Goal: Task Accomplishment & Management: Manage account settings

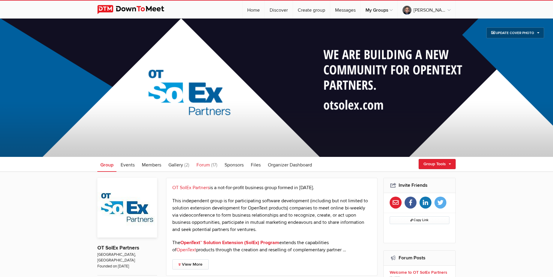
click at [205, 165] on span "Forum" at bounding box center [203, 165] width 13 height 6
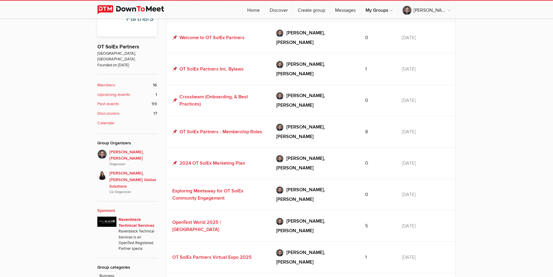
scroll to position [213, 0]
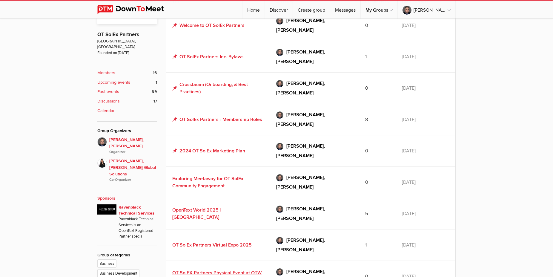
click at [208, 270] on link "OT SolEX Partners Physical Event at OTW 2025" at bounding box center [216, 276] width 89 height 13
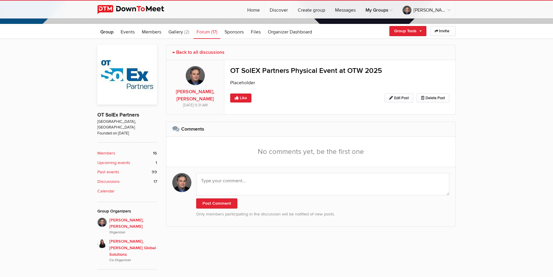
scroll to position [122, 0]
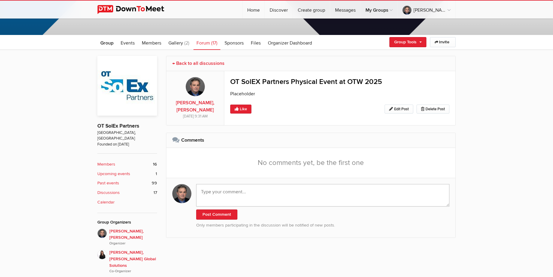
click at [225, 194] on textarea at bounding box center [322, 195] width 253 height 22
click at [398, 108] on link "Edit Post" at bounding box center [399, 109] width 29 height 9
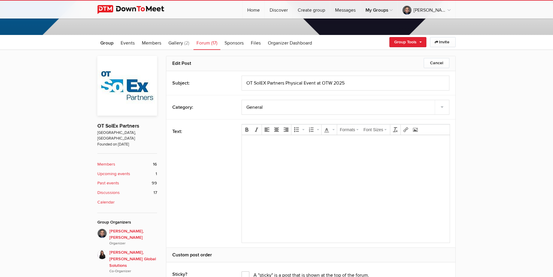
scroll to position [0, 0]
click at [274, 150] on body "Placeholder" at bounding box center [345, 153] width 203 height 27
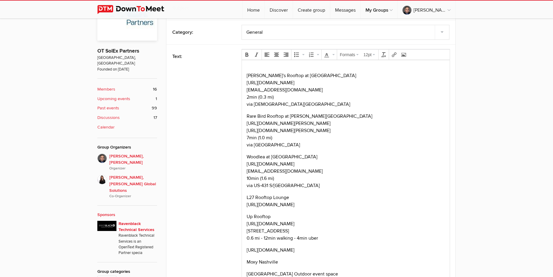
scroll to position [319, 0]
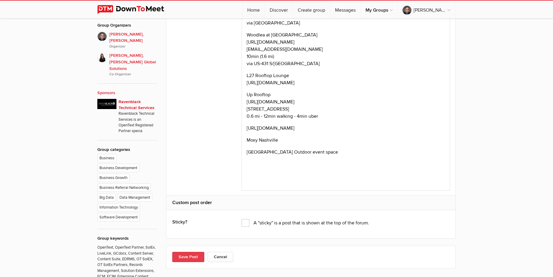
click at [192, 259] on button "Save Post" at bounding box center [188, 257] width 32 height 10
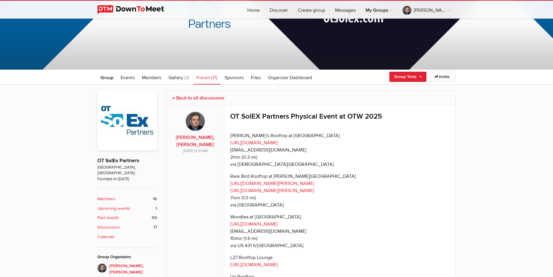
scroll to position [45, 0]
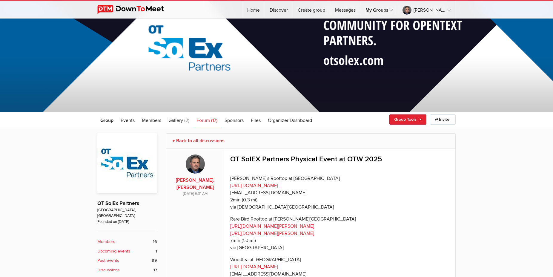
click at [206, 120] on span "Forum" at bounding box center [203, 120] width 13 height 6
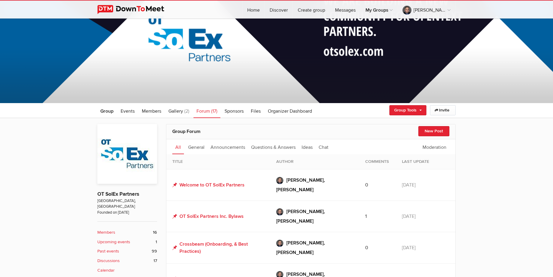
scroll to position [45, 0]
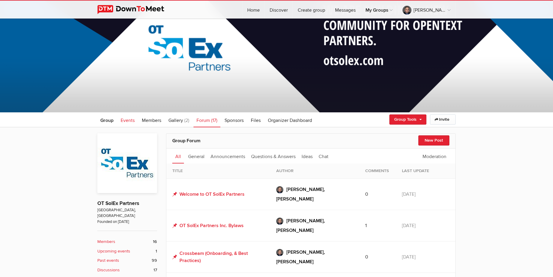
click at [127, 116] on link "Events" at bounding box center [128, 119] width 20 height 15
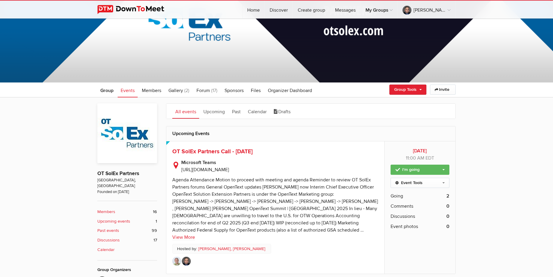
scroll to position [75, 0]
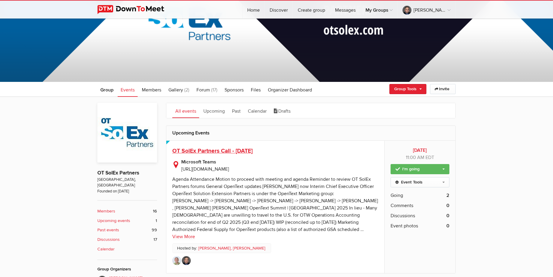
click at [212, 151] on span "OT SolEx Partners Call - [DATE]" at bounding box center [212, 150] width 80 height 7
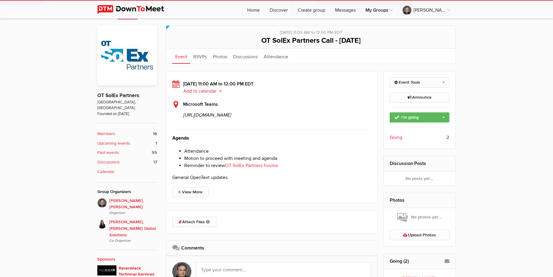
scroll to position [274, 0]
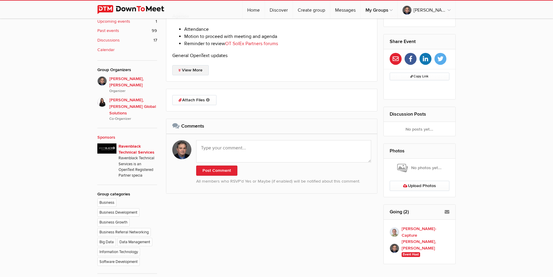
click at [194, 75] on link "View More" at bounding box center [190, 70] width 36 height 10
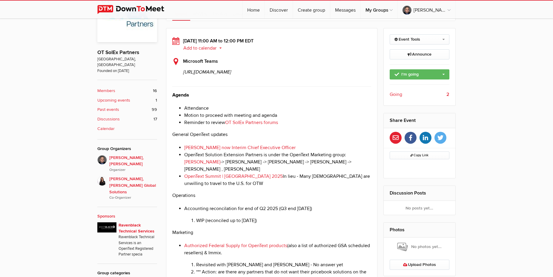
scroll to position [183, 0]
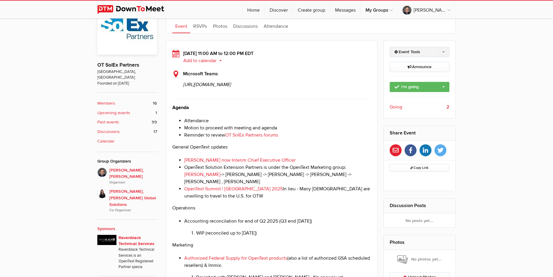
click at [426, 51] on link "Event Tools" at bounding box center [420, 52] width 60 height 10
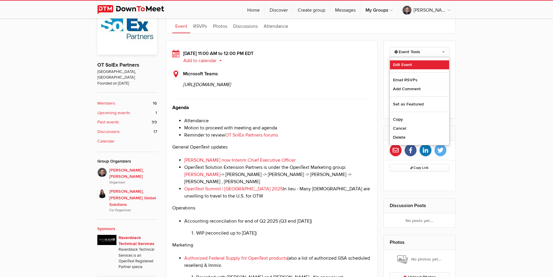
click at [405, 64] on link "Edit Event" at bounding box center [419, 64] width 59 height 9
select select "11:00:00"
select select
select select "PM"
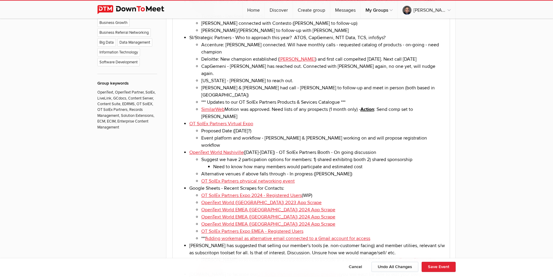
scroll to position [427, 0]
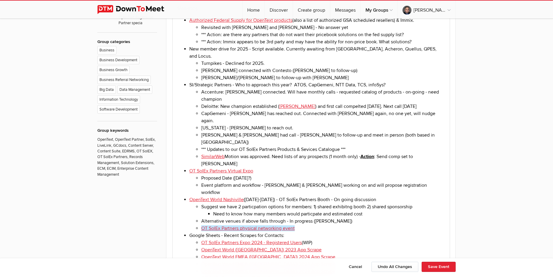
click at [300, 225] on li "OT SolEx Partners physical networking event﻿" at bounding box center [323, 228] width 244 height 7
click at [433, 267] on button "Save Event" at bounding box center [439, 267] width 34 height 10
type input "[DATE]"
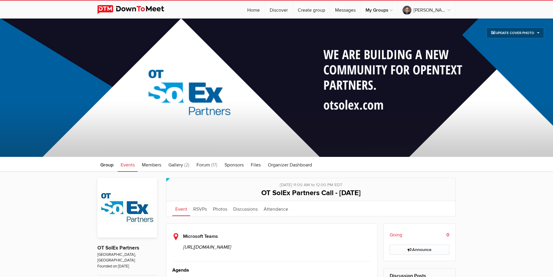
scroll to position [152, 0]
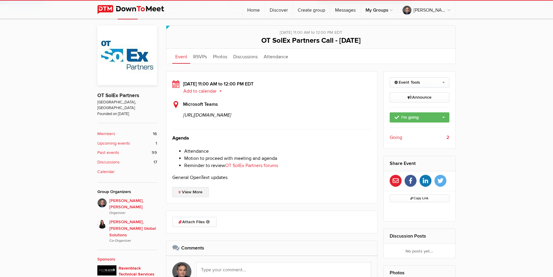
click at [201, 197] on link "View More" at bounding box center [190, 192] width 36 height 10
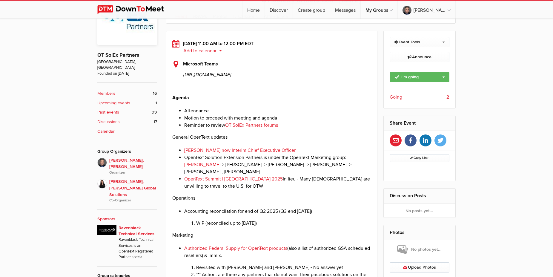
scroll to position [122, 0]
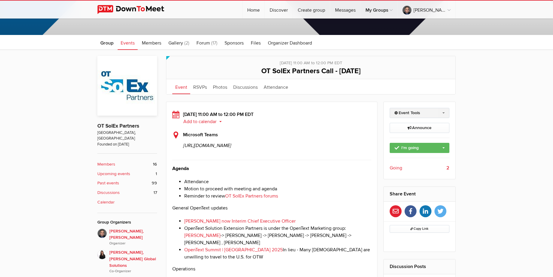
click at [445, 114] on link "Event Tools" at bounding box center [420, 113] width 60 height 10
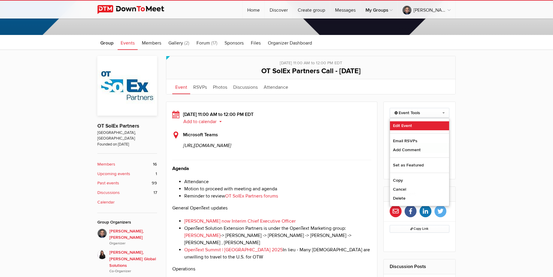
click at [407, 124] on link "Edit Event" at bounding box center [419, 125] width 59 height 9
select select "11:00:00"
select select
select select "PM"
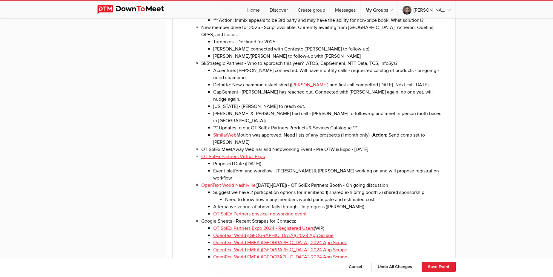
scroll to position [1006, 0]
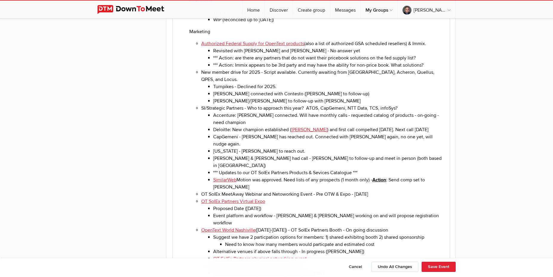
click at [444, 176] on li "SimilarWeb Motion was approved. Need lists of any prospects (1 month only) - Ac…" at bounding box center [329, 183] width 232 height 14
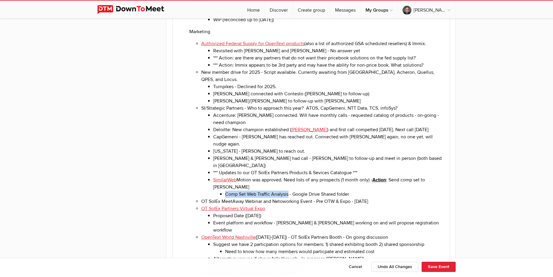
drag, startPoint x: 227, startPoint y: 118, endPoint x: 289, endPoint y: 118, distance: 62.5
click at [289, 191] on li "Comp Set Web Traffic Analysis - Google Drive Shared folder" at bounding box center [335, 194] width 220 height 7
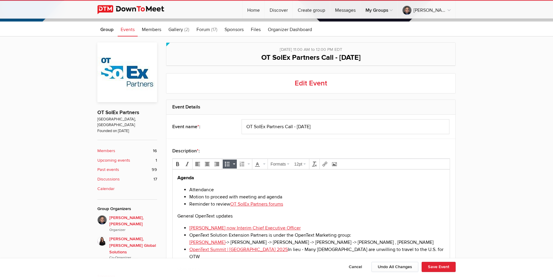
scroll to position [152, 0]
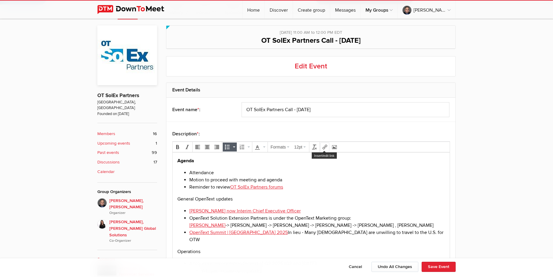
click at [325, 148] on icon "Insert/edit link" at bounding box center [325, 147] width 5 height 5
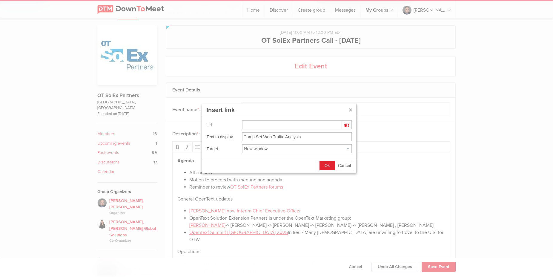
type input "[URL][DOMAIN_NAME]"
click at [329, 164] on span "Ok" at bounding box center [327, 165] width 5 height 5
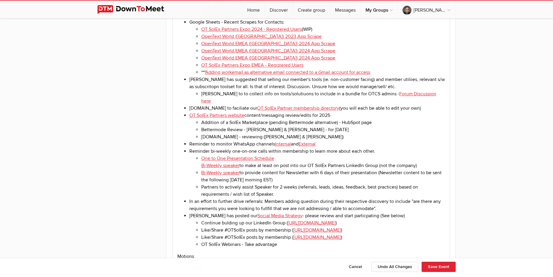
scroll to position [762, 0]
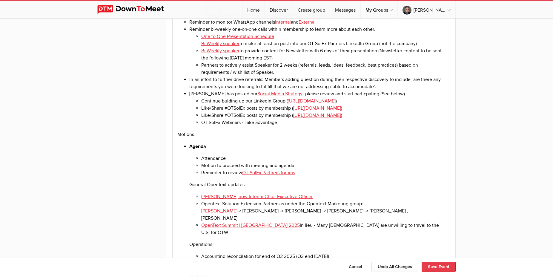
click at [439, 266] on button "Save Event" at bounding box center [439, 267] width 34 height 10
type input "[DATE]"
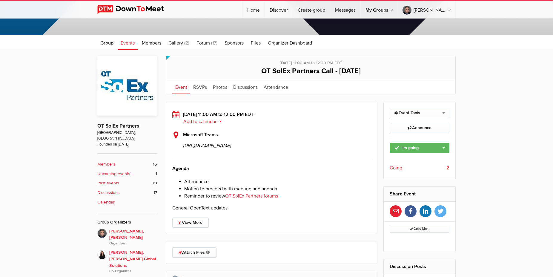
scroll to position [274, 0]
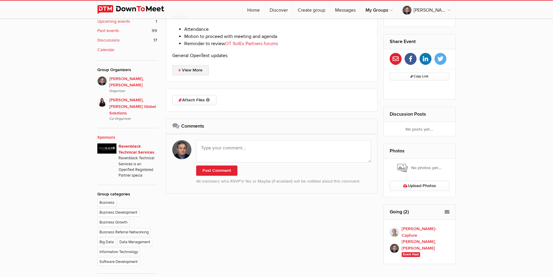
click at [192, 75] on link "View More" at bounding box center [190, 70] width 36 height 10
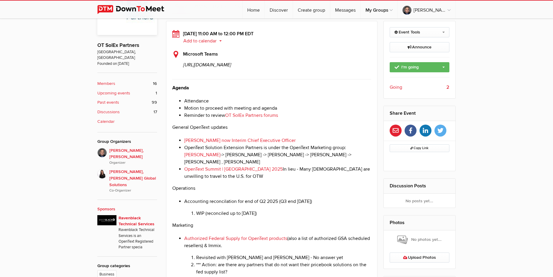
scroll to position [152, 0]
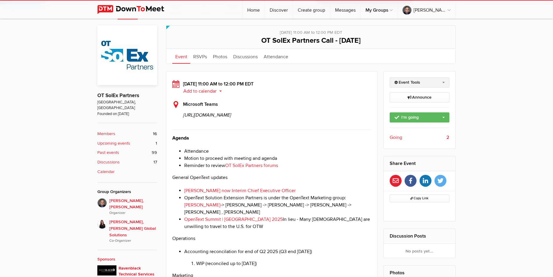
click at [444, 80] on link "Event Tools" at bounding box center [420, 82] width 60 height 10
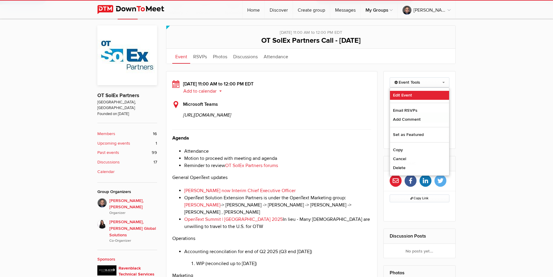
click at [402, 97] on link "Edit Event" at bounding box center [419, 95] width 59 height 9
select select "11:00:00"
select select
select select "PM"
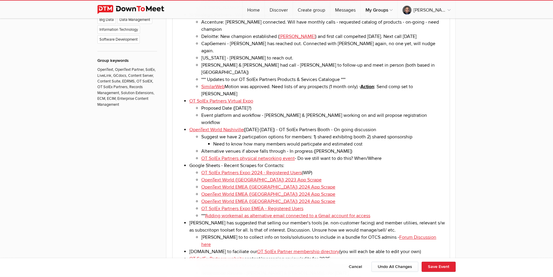
scroll to position [457, 0]
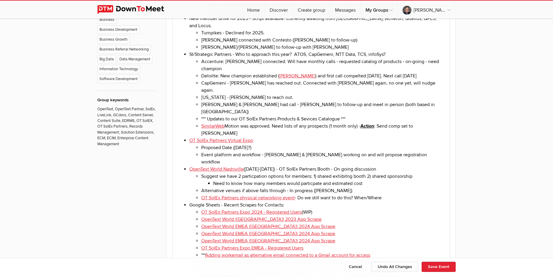
click at [433, 123] on li "SimilarWeb Motion was approved. Need lists of any prospects (1 month only) - Ac…" at bounding box center [323, 130] width 244 height 14
click at [283, 137] on li "OT SolEx Partners Virtual Expo﻿ Proposed Date ([DATE]?) Event platform and work…" at bounding box center [317, 151] width 256 height 29
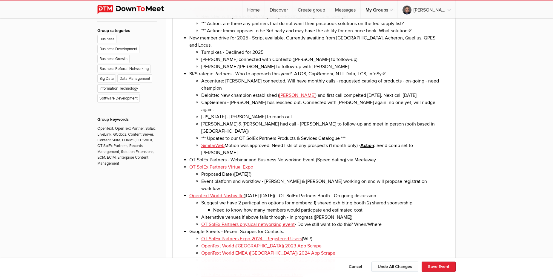
scroll to position [427, 0]
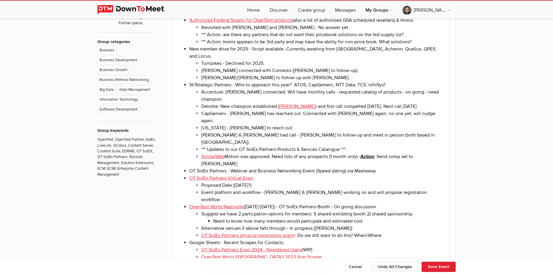
click at [386, 167] on li "OT SolEx Partners - Webinar and Business Networking Event (Speed dating) via Me…" at bounding box center [317, 170] width 256 height 7
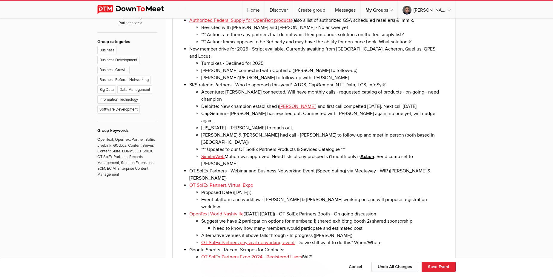
click at [291, 182] on li "OT SolEx Partners Virtual Expo Proposed Date ([DATE]?) Event platform and workf…" at bounding box center [317, 196] width 256 height 29
click at [335, 232] on li "Alternative venues if above falls through - In progress ([PERSON_NAME])" at bounding box center [323, 235] width 244 height 7
click at [394, 239] on li "OT SolEx Partners physical networking event - Do we still want to do this? When…" at bounding box center [323, 242] width 244 height 7
click at [376, 210] on li "OpenText World Nashiville ([DATE]-[DATE]) - OT SolEx Partners Booth - On going …" at bounding box center [317, 231] width 256 height 43
click at [337, 218] on li "Suggest we have 2 particpation options for members: 1) shared exhibitng booth 2…" at bounding box center [323, 225] width 244 height 14
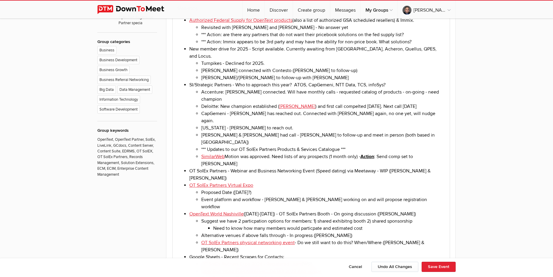
click at [264, 182] on li "OT SolEx Partners Virtual Expo Proposed Date ([DATE]?) Event platform and workf…" at bounding box center [317, 196] width 256 height 29
click at [339, 261] on li "OT SolEx Partners Expo 2024 - Registered Users (WIP)" at bounding box center [323, 264] width 244 height 7
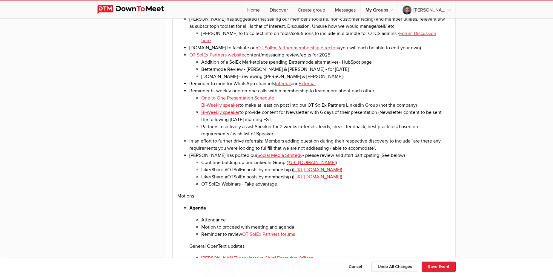
scroll to position [762, 0]
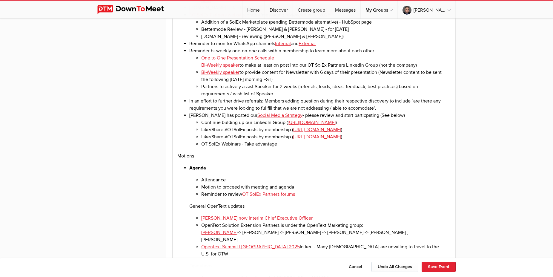
click at [199, 152] on p "Motions" at bounding box center [312, 155] width 268 height 7
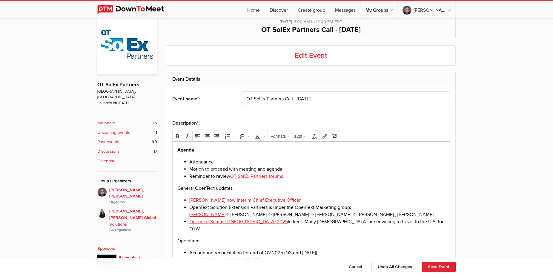
scroll to position [152, 0]
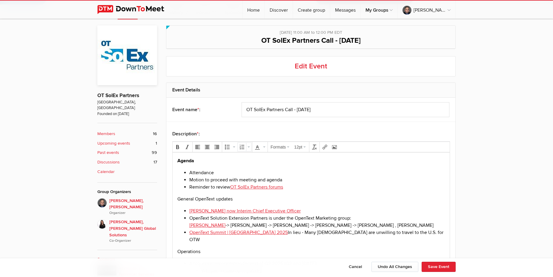
click at [241, 148] on icon "Numbered list" at bounding box center [242, 147] width 5 height 5
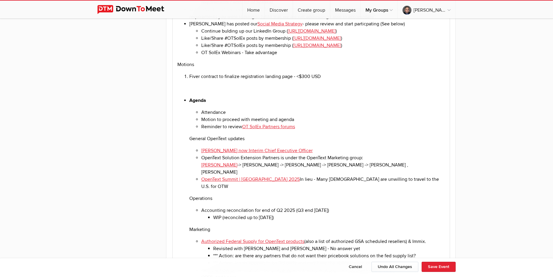
scroll to position [732, 0]
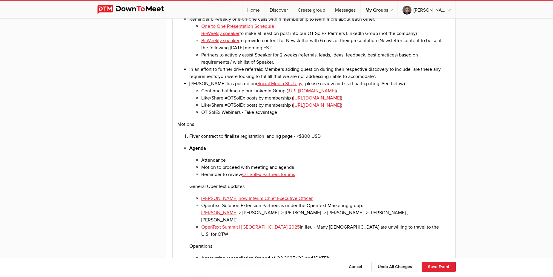
scroll to position [762, 0]
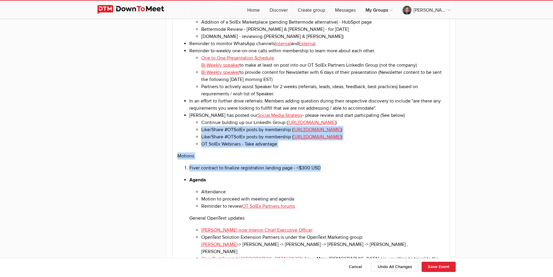
drag, startPoint x: 337, startPoint y: 113, endPoint x: 175, endPoint y: 78, distance: 165.4
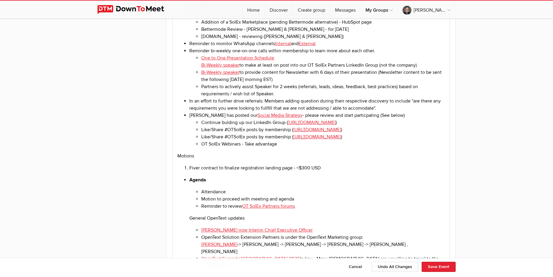
drag, startPoint x: 184, startPoint y: 126, endPoint x: 211, endPoint y: 146, distance: 33.5
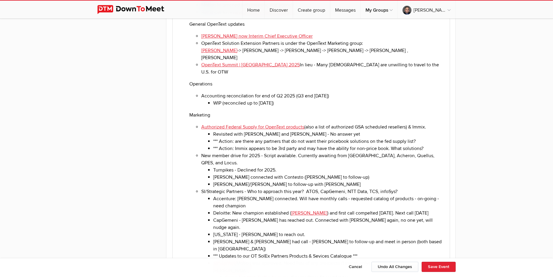
scroll to position [975, 0]
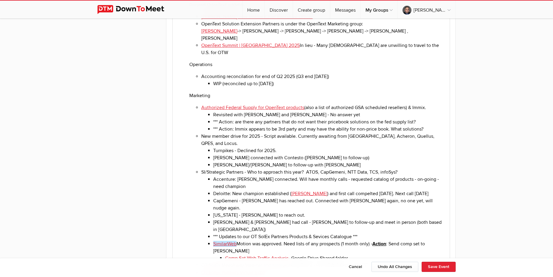
drag, startPoint x: 355, startPoint y: 165, endPoint x: 209, endPoint y: 163, distance: 146.2
click at [209, 176] on ul "Accenture: [PERSON_NAME] connected. Will have monthly calls - requested catalog…" at bounding box center [323, 219] width 244 height 86
copy li "SimilarWeb Motion was approved. Need lists of any prospects (1 month only) - Ac…"
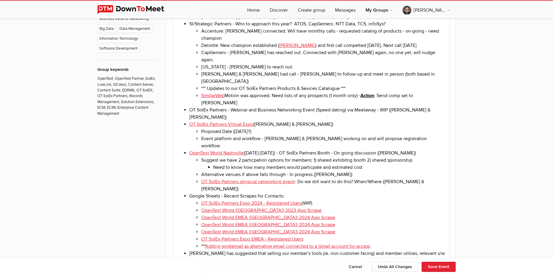
scroll to position [457, 0]
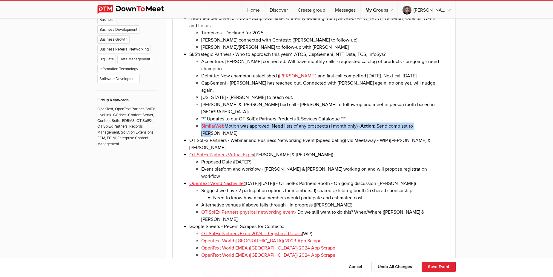
drag, startPoint x: 430, startPoint y: 96, endPoint x: 200, endPoint y: 99, distance: 230.1
click at [201, 123] on li "SimilarWeb Motion was approved. Need lists of any prospects (1 month only) - Ac…" at bounding box center [323, 130] width 244 height 14
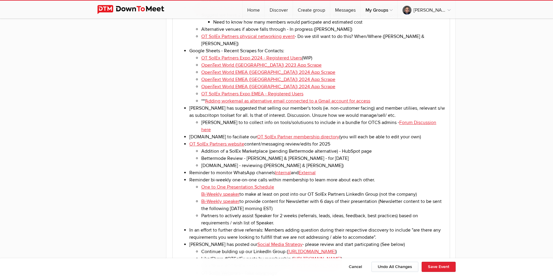
scroll to position [762, 0]
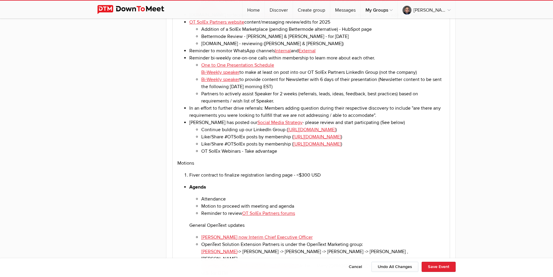
drag, startPoint x: 185, startPoint y: 133, endPoint x: 252, endPoint y: 189, distance: 87.6
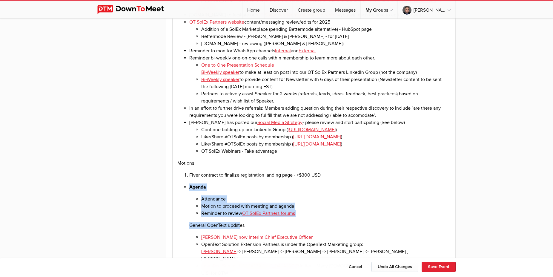
drag, startPoint x: 184, startPoint y: 132, endPoint x: 243, endPoint y: 184, distance: 77.5
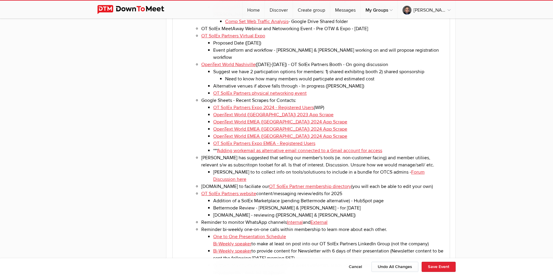
scroll to position [1341, 0]
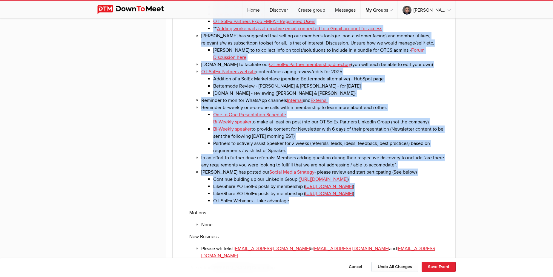
click at [304, 197] on li "OT SolEx Webinars - Take advantage" at bounding box center [329, 200] width 232 height 7
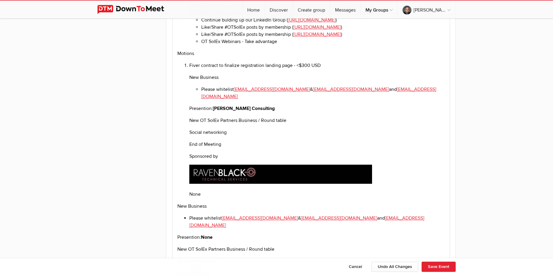
scroll to position [884, 0]
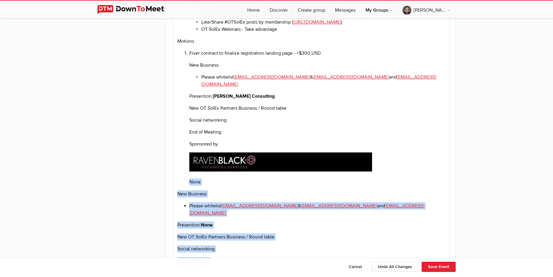
drag, startPoint x: 376, startPoint y: 234, endPoint x: 182, endPoint y: 116, distance: 227.5
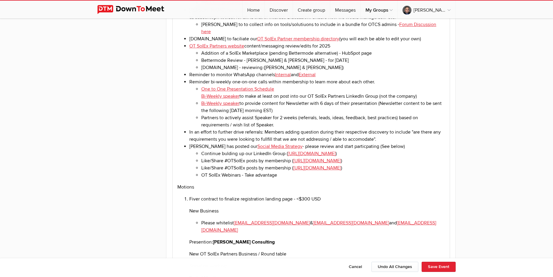
scroll to position [762, 0]
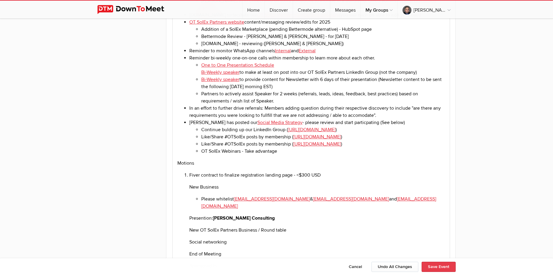
click at [440, 266] on button "Save Event" at bounding box center [439, 267] width 34 height 10
type input "[DATE]"
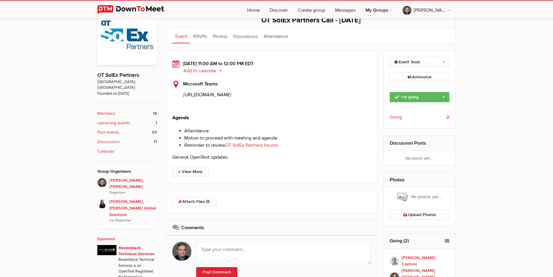
scroll to position [183, 0]
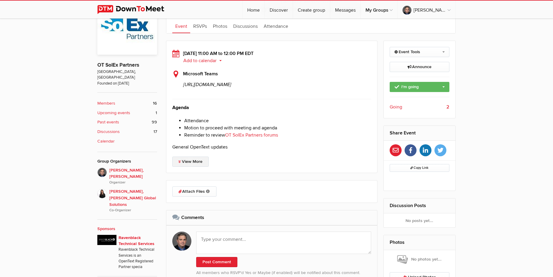
click at [200, 167] on link "View More" at bounding box center [190, 162] width 36 height 10
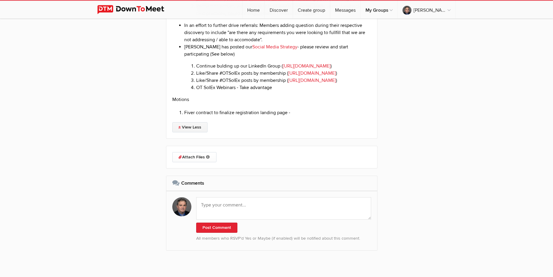
scroll to position [971, 0]
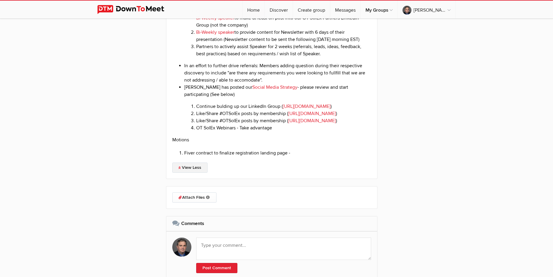
click at [189, 173] on link "View Less" at bounding box center [189, 168] width 35 height 10
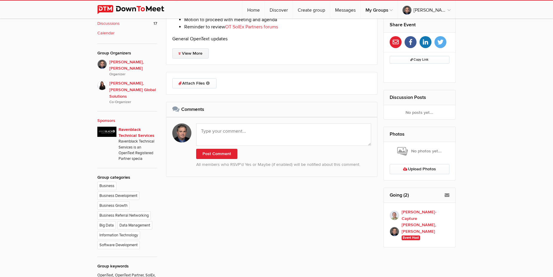
scroll to position [200, 0]
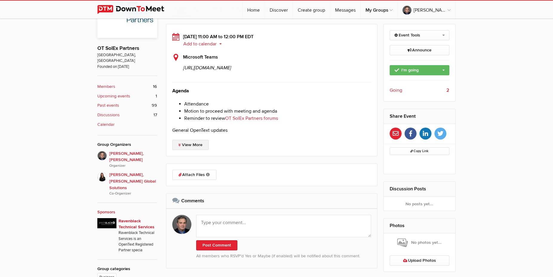
click at [192, 150] on link "View More" at bounding box center [190, 145] width 36 height 10
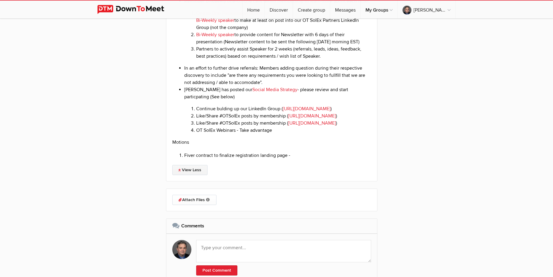
scroll to position [1053, 0]
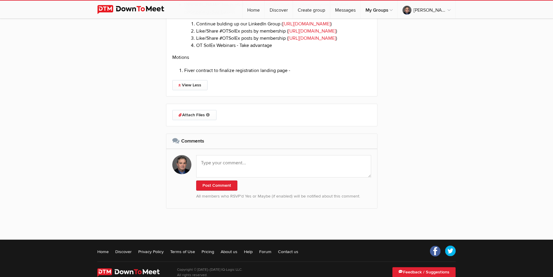
click at [296, 74] on li "Fiver contract to finalize registration landing page -" at bounding box center [277, 70] width 187 height 7
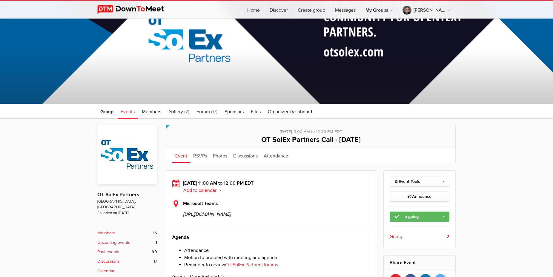
scroll to position [47, 0]
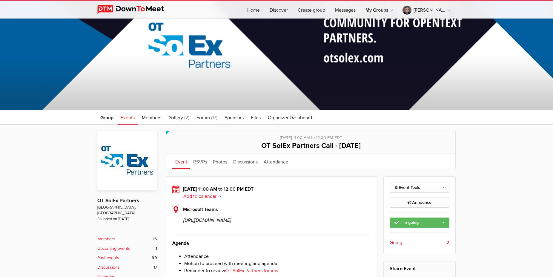
click at [131, 119] on span "Events" at bounding box center [128, 118] width 14 height 6
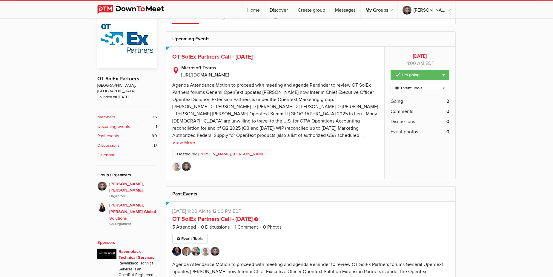
scroll to position [291, 0]
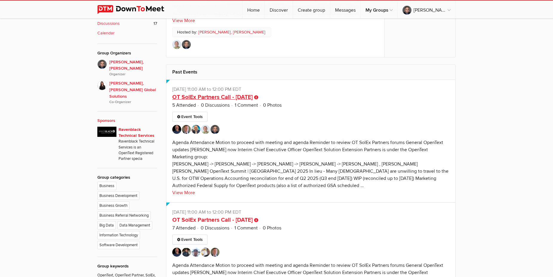
click at [204, 101] on link "OT SolEx Partners Call - [DATE]" at bounding box center [212, 97] width 80 height 7
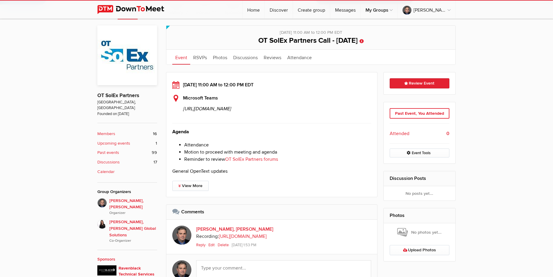
scroll to position [305, 0]
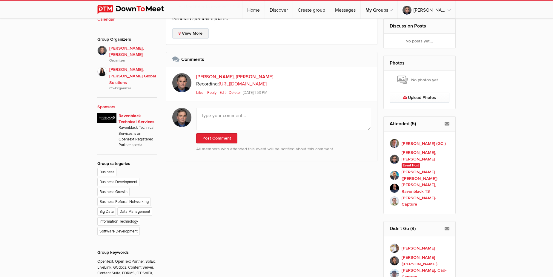
click at [198, 39] on link "View More" at bounding box center [190, 33] width 36 height 10
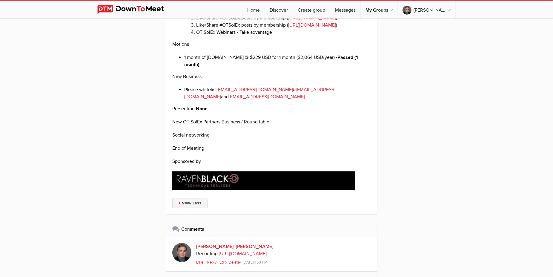
scroll to position [1097, 0]
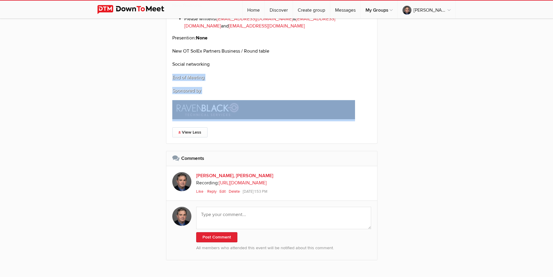
drag, startPoint x: 365, startPoint y: 164, endPoint x: 167, endPoint y: 121, distance: 202.1
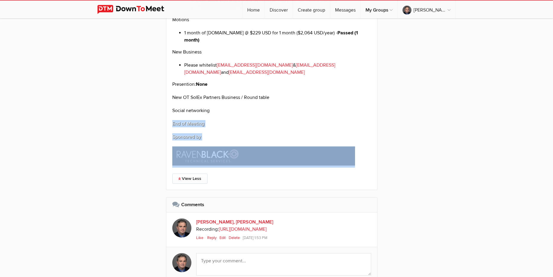
scroll to position [1036, 0]
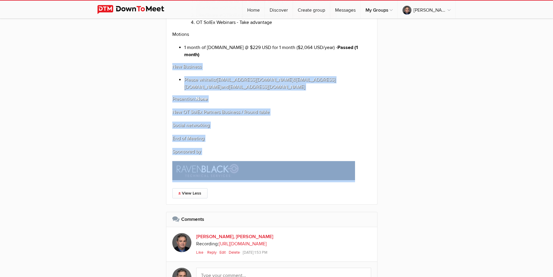
click at [172, 70] on p "New Business" at bounding box center [271, 66] width 199 height 7
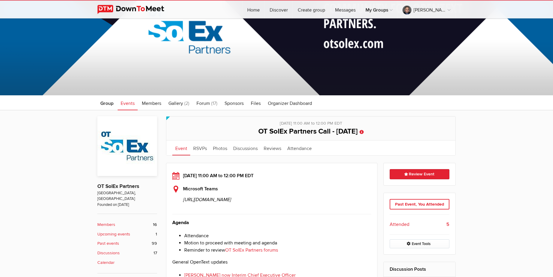
scroll to position [61, 0]
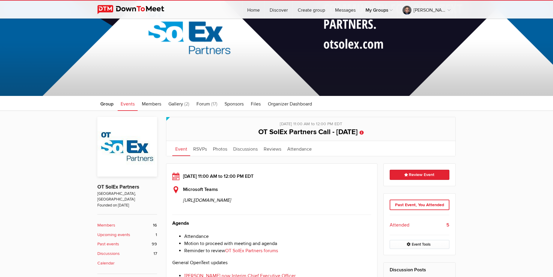
click at [123, 105] on span "Events" at bounding box center [128, 104] width 14 height 6
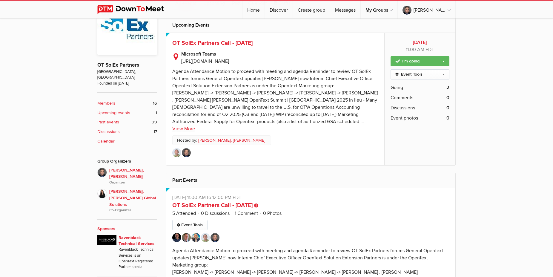
scroll to position [61, 0]
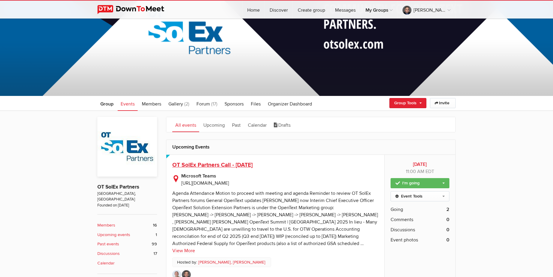
click at [211, 169] on span "OT SolEx Partners Call - [DATE]" at bounding box center [212, 164] width 80 height 7
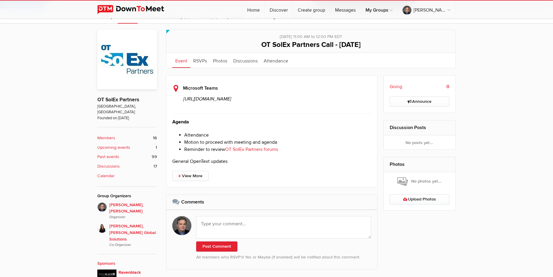
scroll to position [152, 0]
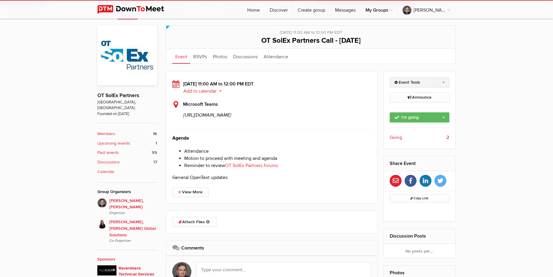
click at [418, 82] on link "Event Tools" at bounding box center [420, 82] width 60 height 10
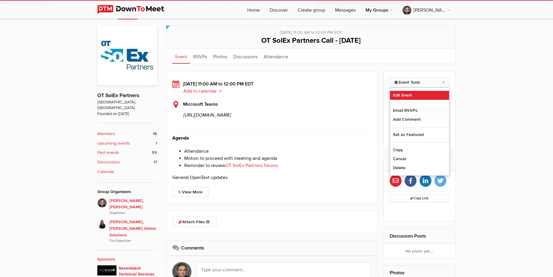
click at [406, 94] on link "Edit Event" at bounding box center [419, 95] width 59 height 9
select select "11:00:00"
select select
select select "PM"
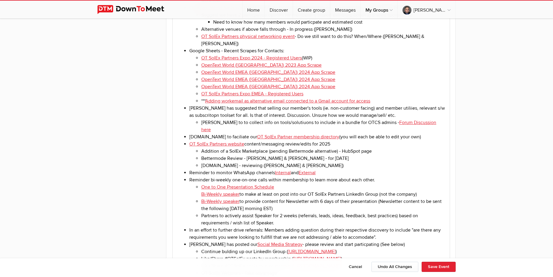
scroll to position [793, 0]
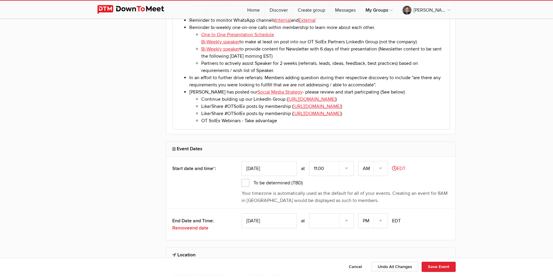
click at [299, 141] on li "Fiver contract to finalize registration landing page -" at bounding box center [317, 144] width 256 height 7
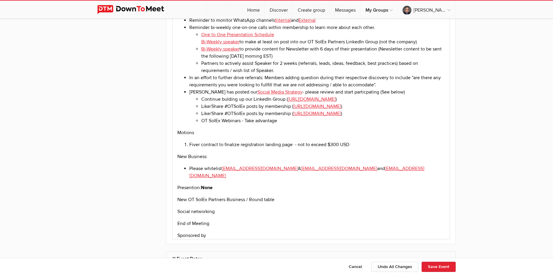
scroll to position [884, 0]
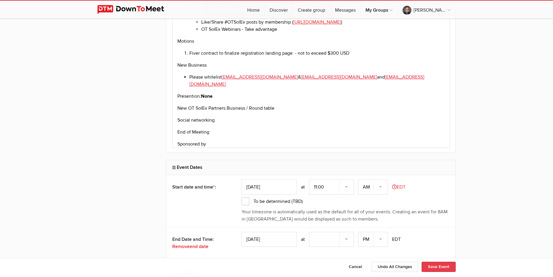
click at [438, 266] on button "Save Event" at bounding box center [439, 267] width 34 height 10
type input "[DATE]"
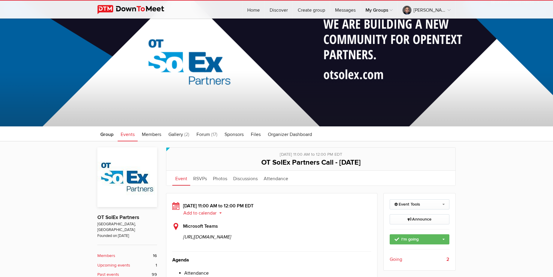
scroll to position [152, 0]
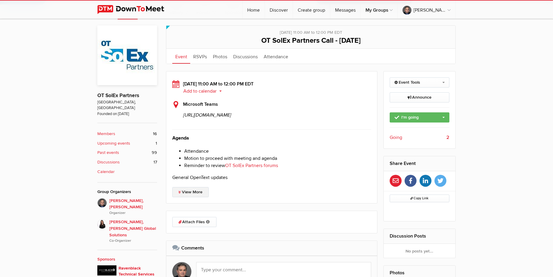
click at [198, 197] on link "View More" at bounding box center [190, 192] width 36 height 10
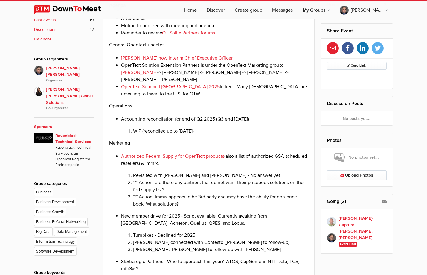
scroll to position [262, 0]
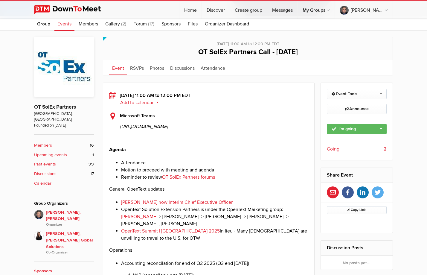
click at [251, 153] on p "Agenda" at bounding box center [208, 149] width 199 height 7
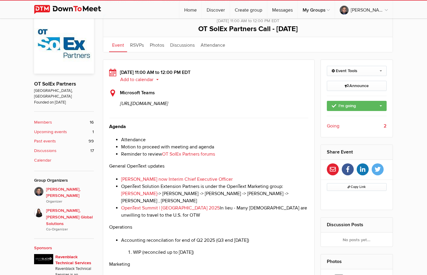
scroll to position [170, 0]
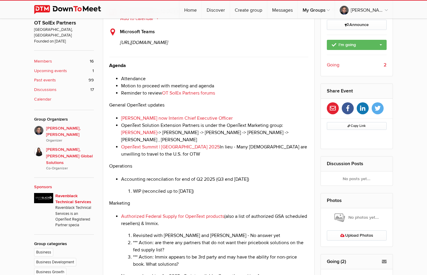
scroll to position [197, 0]
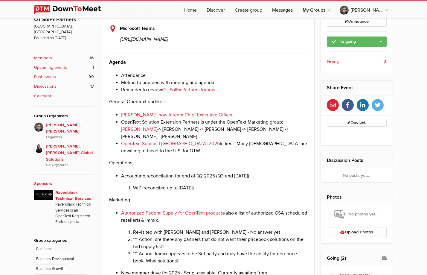
click at [207, 66] on p "Agenda" at bounding box center [208, 62] width 199 height 7
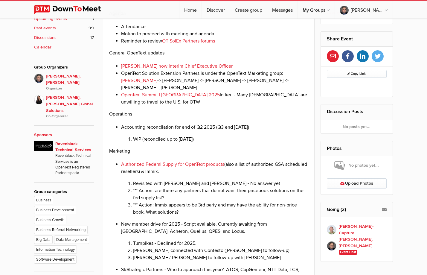
scroll to position [258, 0]
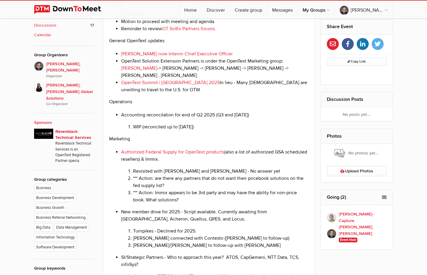
click at [251, 25] on li "Motion to proceed with meeting and agenda" at bounding box center [214, 21] width 187 height 7
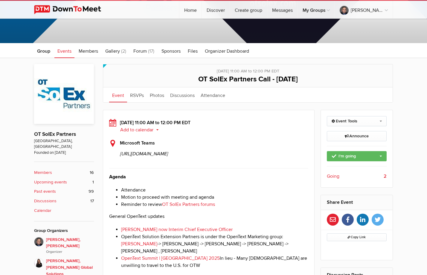
scroll to position [75, 0]
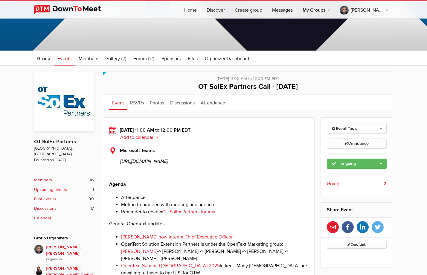
click at [259, 188] on p "Agenda" at bounding box center [208, 184] width 199 height 7
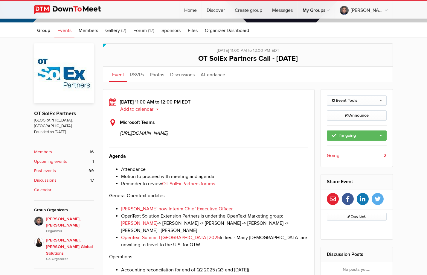
scroll to position [136, 0]
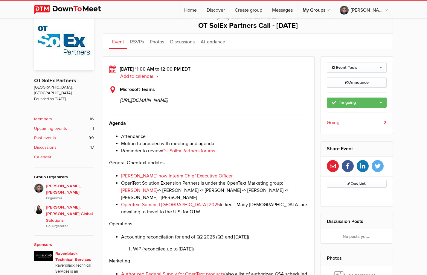
click at [243, 127] on p "Agenda" at bounding box center [208, 123] width 199 height 7
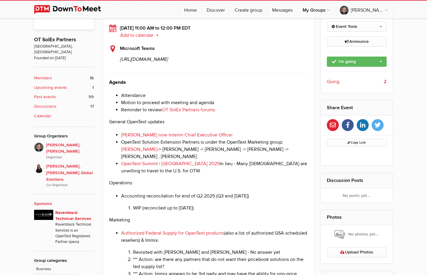
scroll to position [197, 0]
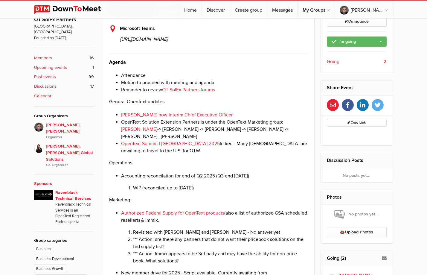
click at [273, 93] on li "Reminder to review OT SolEx Partners forums" at bounding box center [214, 89] width 187 height 7
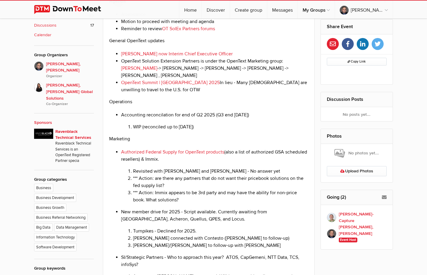
scroll to position [288, 0]
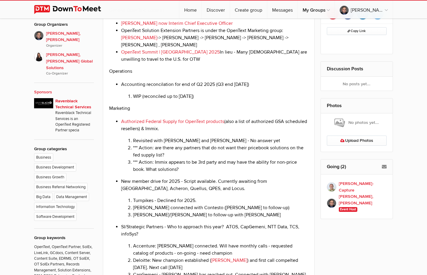
click at [192, 75] on p "Operations" at bounding box center [208, 71] width 199 height 7
click at [186, 75] on p "Operations" at bounding box center [208, 71] width 199 height 7
click at [227, 63] on li "OpenText Summit | [GEOGRAPHIC_DATA] 2025 In lieu - Many [DEMOGRAPHIC_DATA] are …" at bounding box center [214, 55] width 187 height 14
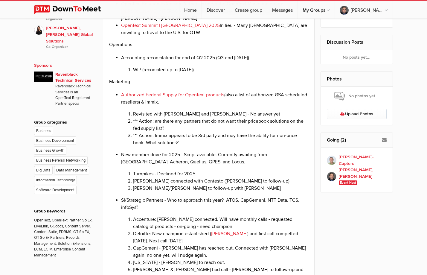
scroll to position [349, 0]
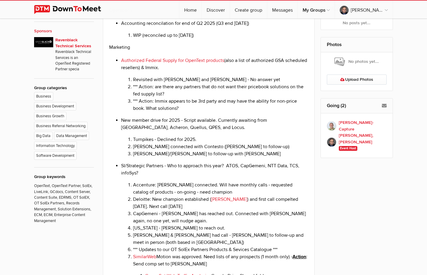
click at [225, 152] on li "New member drive for 2025 - Script available. Currently awaiting from [GEOGRAPH…" at bounding box center [214, 137] width 187 height 41
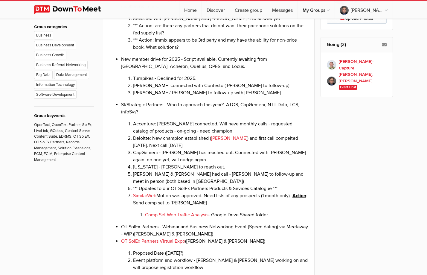
scroll to position [441, 0]
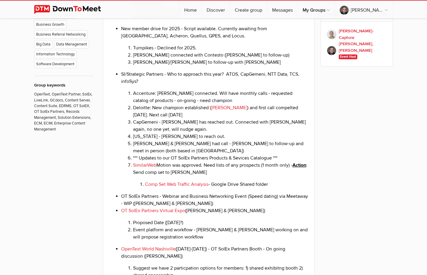
click at [165, 133] on li "CapGemeni - [PERSON_NAME] has reached out. Connected with [PERSON_NAME] again, …" at bounding box center [220, 125] width 175 height 14
click at [166, 133] on li "CapGemeni - [PERSON_NAME] has reached out. Connected with [PERSON_NAME] again, …" at bounding box center [220, 125] width 175 height 14
drag, startPoint x: 173, startPoint y: 181, endPoint x: 180, endPoint y: 205, distance: 25.3
click at [279, 188] on li "SimilarWeb Motion was approved. Need lists of any prospects (1 month only) - Ac…" at bounding box center [220, 174] width 175 height 26
click at [241, 188] on li "SimilarWeb Motion was approved. Need lists of any prospects (1 month only) - Ac…" at bounding box center [220, 174] width 175 height 26
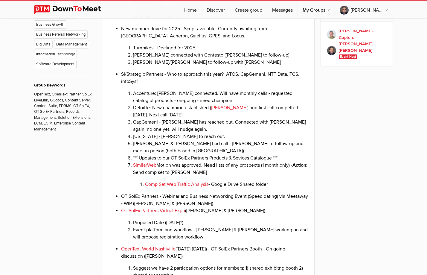
scroll to position [471, 0]
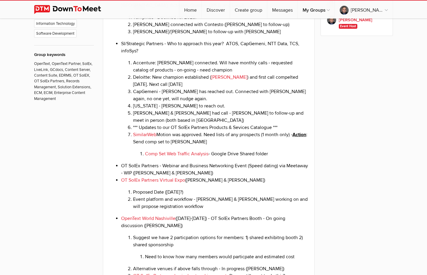
click at [243, 157] on li "SimilarWeb Motion was approved. Need lists of any prospects (1 month only) - Ac…" at bounding box center [220, 144] width 175 height 26
click at [273, 157] on li "Comp Set Web Traffic Analysis - Google Drive Shared folder" at bounding box center [226, 153] width 163 height 7
click at [270, 157] on li "Comp Set Web Traffic Analysis - Google Drive Shared folder" at bounding box center [226, 153] width 163 height 7
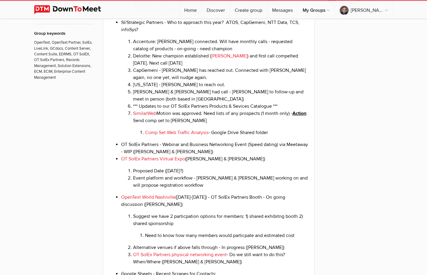
scroll to position [501, 0]
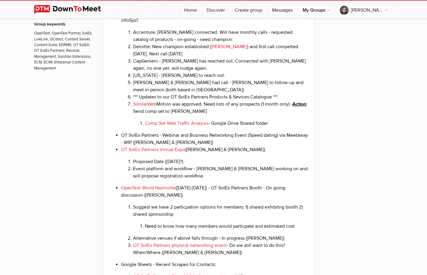
click at [272, 127] on li "Comp Set Web Traffic Analysis - Google Drive Shared folder" at bounding box center [226, 123] width 163 height 7
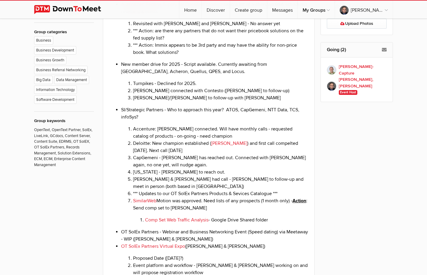
scroll to position [410, 0]
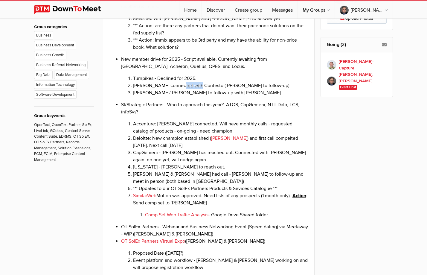
drag, startPoint x: 179, startPoint y: 116, endPoint x: 197, endPoint y: 116, distance: 17.6
click at [197, 89] on li "[PERSON_NAME] connected with Contesto ([PERSON_NAME] to follow-up)" at bounding box center [220, 85] width 175 height 7
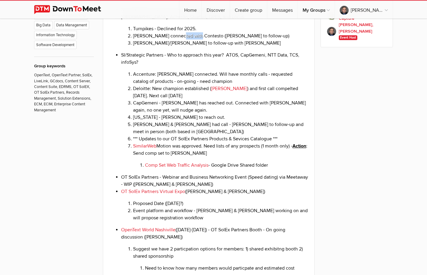
scroll to position [471, 0]
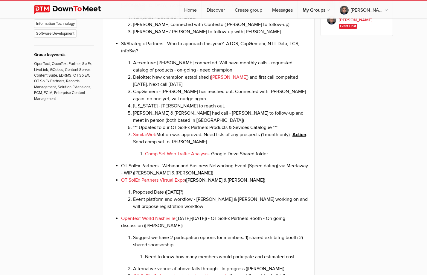
click at [249, 157] on li "SimilarWeb Motion was approved. Need lists of any prospects (1 month only) - Ac…" at bounding box center [220, 144] width 175 height 26
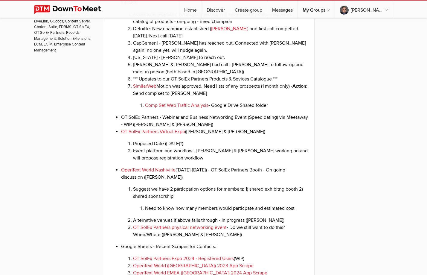
scroll to position [532, 0]
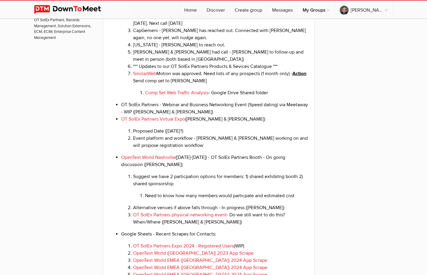
click at [133, 115] on li "OT SolEx Partners - Webinar and Business Networking Event (Speed dating) via Me…" at bounding box center [214, 108] width 187 height 14
drag, startPoint x: 122, startPoint y: 135, endPoint x: 152, endPoint y: 132, distance: 30.6
click at [152, 132] on ul "Authorized Federal Supply for OpenText products (also a list of authorized GSA …" at bounding box center [208, 206] width 199 height 665
click at [197, 115] on li "OT SolEx Partners - Webinar and Business Networking Event (Speed dating) via Me…" at bounding box center [214, 108] width 187 height 14
click at [191, 115] on li "OT SolEx Partners - Webinar and Business Networking Event (Speed dating) via Me…" at bounding box center [214, 108] width 187 height 14
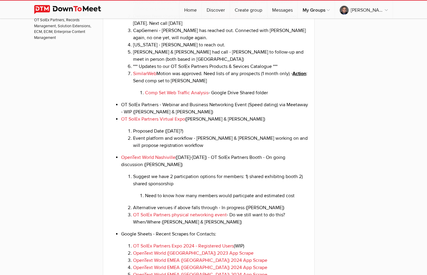
click at [192, 115] on li "OT SolEx Partners - Webinar and Business Networking Event (Speed dating) via Me…" at bounding box center [214, 108] width 187 height 14
click at [200, 115] on li "OT SolEx Partners - Webinar and Business Networking Event (Speed dating) via Me…" at bounding box center [214, 108] width 187 height 14
click at [193, 115] on li "OT SolEx Partners - Webinar and Business Networking Event (Speed dating) via Me…" at bounding box center [214, 108] width 187 height 14
click at [202, 115] on li "OT SolEx Partners - Webinar and Business Networking Event (Speed dating) via Me…" at bounding box center [214, 108] width 187 height 14
click at [232, 149] on li "OT SolEx Partners Virtual Expo ([PERSON_NAME] & [PERSON_NAME]) Proposed Date ([…" at bounding box center [214, 131] width 187 height 33
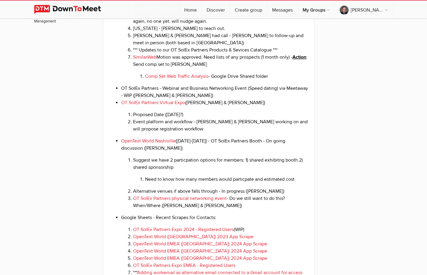
scroll to position [562, 0]
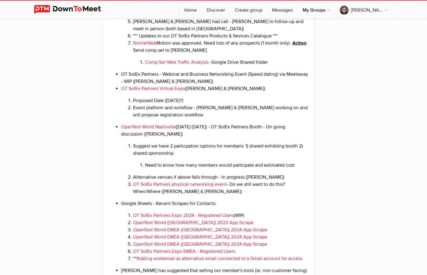
click at [177, 104] on li "Proposed Date ([DATE]?)" at bounding box center [220, 100] width 175 height 7
click at [204, 104] on li "Proposed Date ([DATE]?)" at bounding box center [220, 100] width 175 height 7
click at [218, 118] on li "Event platform and workflow - [PERSON_NAME] & [PERSON_NAME] working on and will…" at bounding box center [220, 111] width 175 height 14
click at [177, 118] on li "Event platform and workflow - [PERSON_NAME] & [PERSON_NAME] working on and will…" at bounding box center [220, 111] width 175 height 14
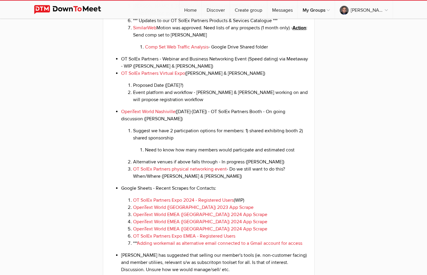
scroll to position [593, 0]
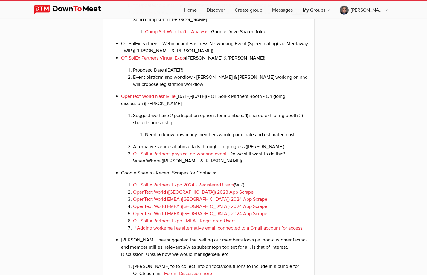
click at [164, 88] on li "Event platform and workflow - [PERSON_NAME] & [PERSON_NAME] working on and will…" at bounding box center [220, 81] width 175 height 14
click at [168, 88] on li "Event platform and workflow - [PERSON_NAME] & [PERSON_NAME] working on and will…" at bounding box center [220, 81] width 175 height 14
click at [163, 88] on li "Event platform and workflow - [PERSON_NAME] & [PERSON_NAME] working on and will…" at bounding box center [220, 81] width 175 height 14
click at [161, 134] on li "OpenText World Nashiville ([DATE]-[DATE]) - OT SolEx Partners Booth - On going …" at bounding box center [214, 129] width 187 height 72
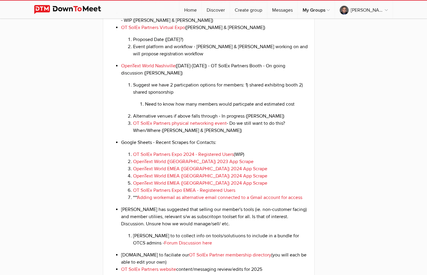
click at [164, 111] on li "OpenText World Nashiville ([DATE]-[DATE]) - OT SolEx Partners Booth - On going …" at bounding box center [214, 98] width 187 height 72
click at [188, 108] on li "Suggest we have 2 particpation options for members: 1) shared exhibitng booth 2…" at bounding box center [220, 94] width 175 height 26
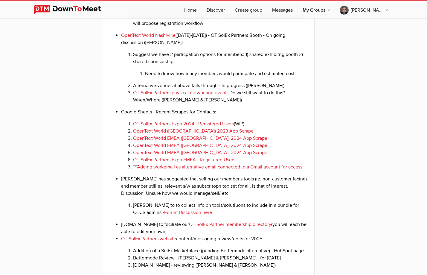
click at [179, 77] on li "Suggest we have 2 particpation options for members: 1) shared exhibitng booth 2…" at bounding box center [220, 64] width 175 height 26
click at [251, 77] on li "Suggest we have 2 particpation options for members: 1) shared exhibitng booth 2…" at bounding box center [220, 64] width 175 height 26
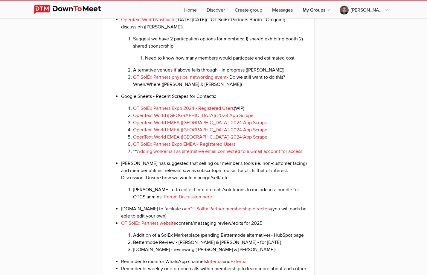
scroll to position [684, 0]
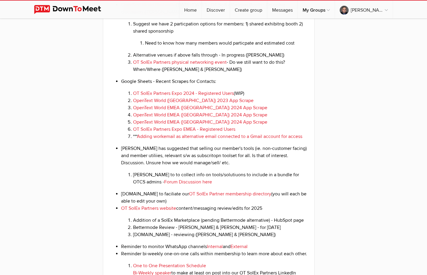
click at [230, 106] on ul "Authorized Federal Supply for OpenText products (also a list of authorized GSA …" at bounding box center [208, 53] width 199 height 665
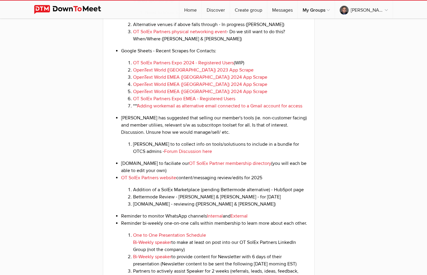
click at [207, 155] on li "[PERSON_NAME] has suggested that selling our member's tools (ie. non-customer f…" at bounding box center [214, 134] width 187 height 41
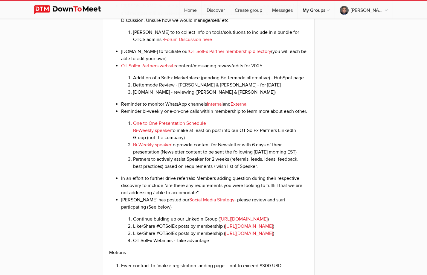
scroll to position [837, 0]
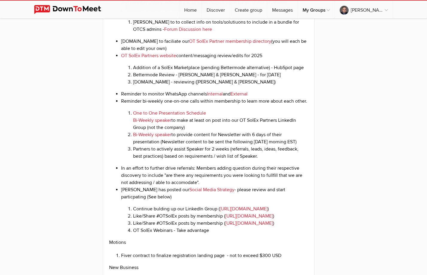
click at [128, 52] on li "[DOMAIN_NAME] to faciliate our OT SolEx Partner membership directory (you will …" at bounding box center [214, 45] width 187 height 14
drag, startPoint x: 121, startPoint y: 74, endPoint x: 152, endPoint y: 73, distance: 31.4
click at [152, 52] on li "[DOMAIN_NAME] to faciliate our OT SolEx Partner membership directory (you will …" at bounding box center [214, 45] width 187 height 14
click at [162, 78] on li "Bettermode Review - [PERSON_NAME] & [PERSON_NAME] - for [DATE]" at bounding box center [220, 74] width 175 height 7
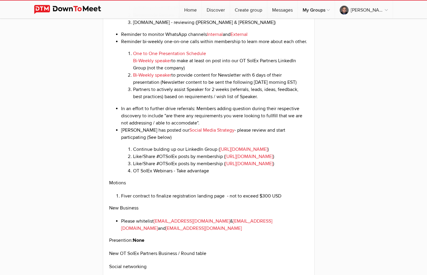
scroll to position [898, 0]
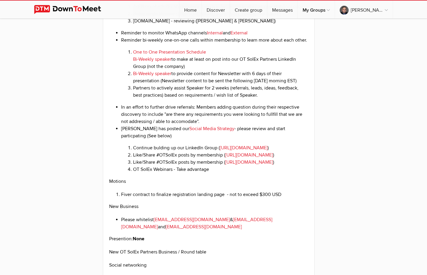
click at [210, 84] on li "Bi-Weekly speaker to provide content for Newsletter with 6 days of their presen…" at bounding box center [220, 77] width 175 height 14
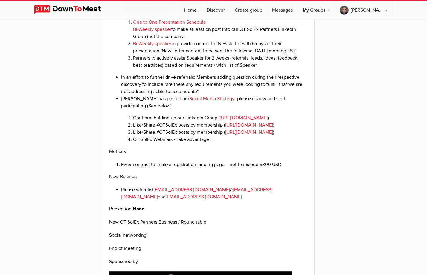
scroll to position [928, 0]
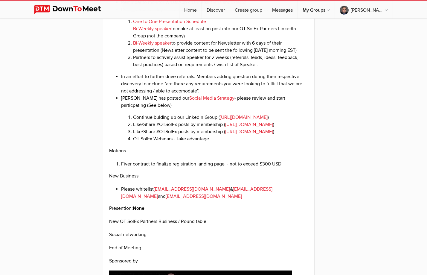
click at [170, 68] on li "Partners to actively assist Speaker for 2 weeks (referrals, leads, ideas, feedb…" at bounding box center [220, 61] width 175 height 14
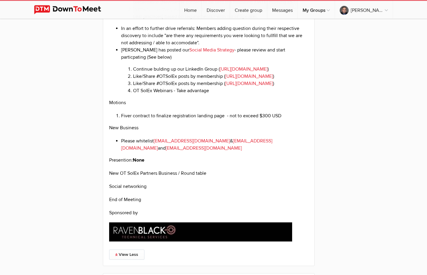
scroll to position [989, 0]
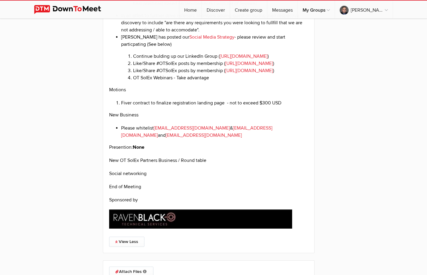
click at [150, 93] on p "Motions" at bounding box center [208, 89] width 199 height 7
click at [143, 106] on li "Fiver contract to finalize registration landing page - not to exceed $300 USD" at bounding box center [214, 102] width 187 height 7
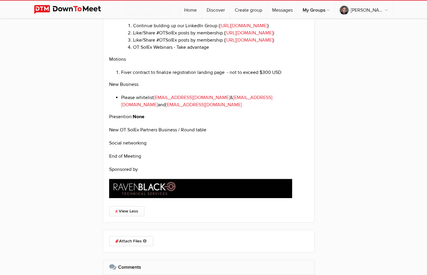
click at [246, 76] on li "Fiver contract to finalize registration landing page - not to exceed $300 USD" at bounding box center [214, 72] width 187 height 7
click at [274, 120] on p "Presention: None" at bounding box center [208, 116] width 199 height 7
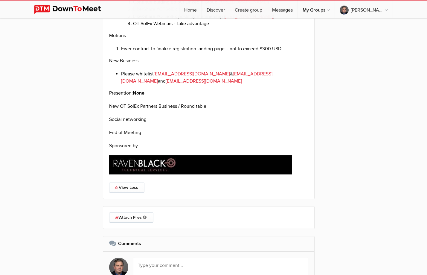
scroll to position [1081, 0]
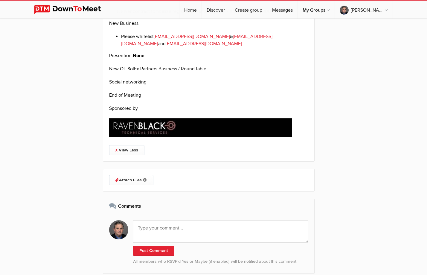
click at [196, 72] on p "New OT SolEx Partners Business / Round table" at bounding box center [208, 68] width 199 height 7
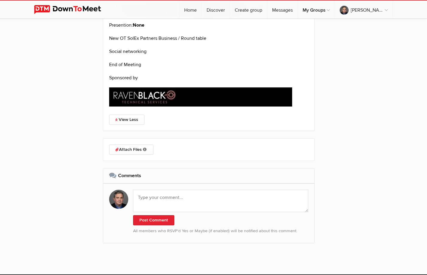
click at [182, 55] on p "Social networking" at bounding box center [208, 51] width 199 height 7
click at [189, 42] on p "New OT SolEx Partners Business / Round table" at bounding box center [208, 38] width 199 height 7
click at [205, 42] on p "New OT SolEx Partners Business / Round table" at bounding box center [208, 38] width 199 height 7
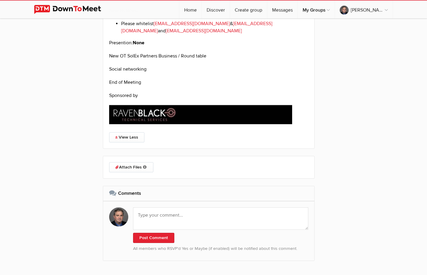
scroll to position [1081, 0]
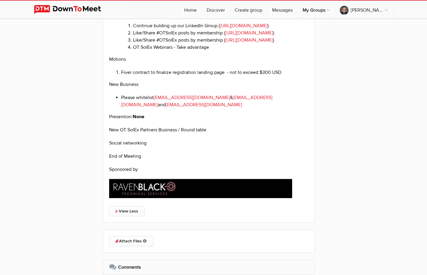
scroll to position [989, 0]
